Goal: Find specific page/section: Find specific page/section

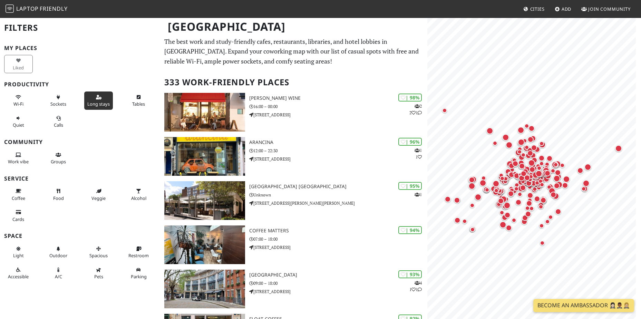
click at [90, 104] on span "Long stays" at bounding box center [98, 104] width 22 height 6
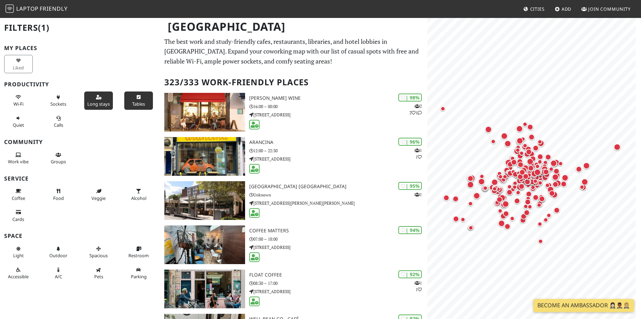
click at [136, 106] on span "Tables" at bounding box center [138, 104] width 13 height 6
click at [14, 95] on button "Wi-Fi" at bounding box center [18, 100] width 29 height 18
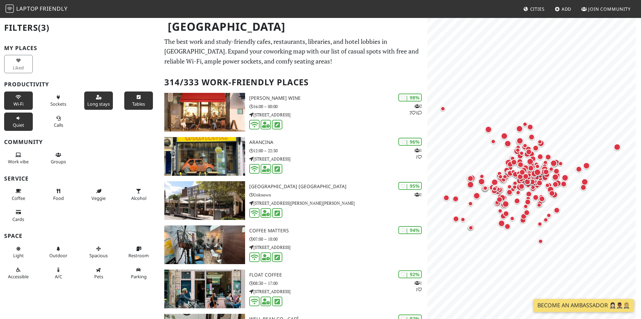
click at [20, 120] on icon at bounding box center [19, 118] width 6 height 4
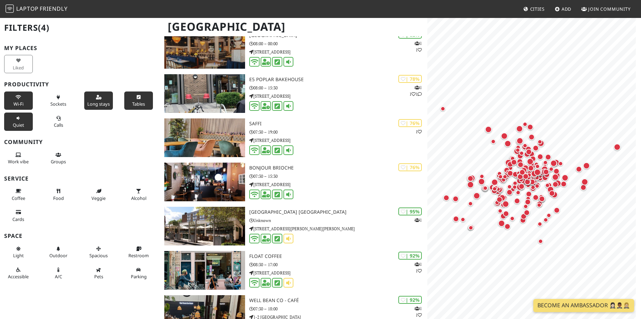
scroll to position [449, 0]
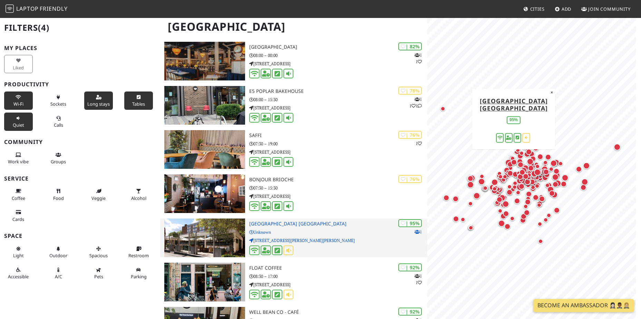
click at [277, 221] on h3 "[GEOGRAPHIC_DATA] [GEOGRAPHIC_DATA]" at bounding box center [338, 224] width 178 height 6
